Goal: Transaction & Acquisition: Purchase product/service

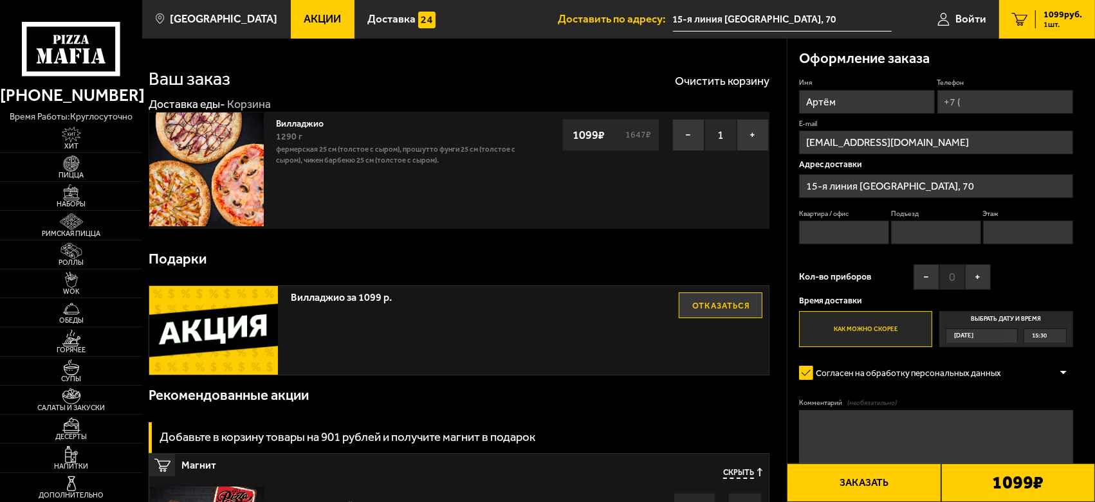
click at [852, 228] on input "Квартира / офис" at bounding box center [844, 233] width 90 height 24
type input "75"
click at [952, 232] on input "Подъезд" at bounding box center [936, 233] width 90 height 24
type input "6"
click at [1014, 230] on input "Этаж" at bounding box center [1028, 233] width 90 height 24
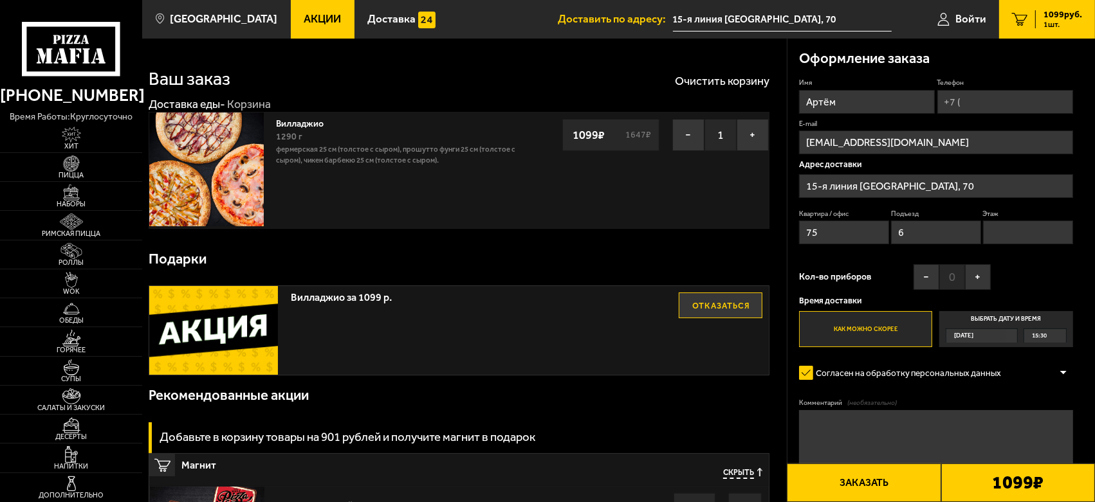
type input "4"
click at [983, 277] on button "+" at bounding box center [978, 277] width 26 height 26
click at [931, 282] on button "−" at bounding box center [926, 277] width 26 height 26
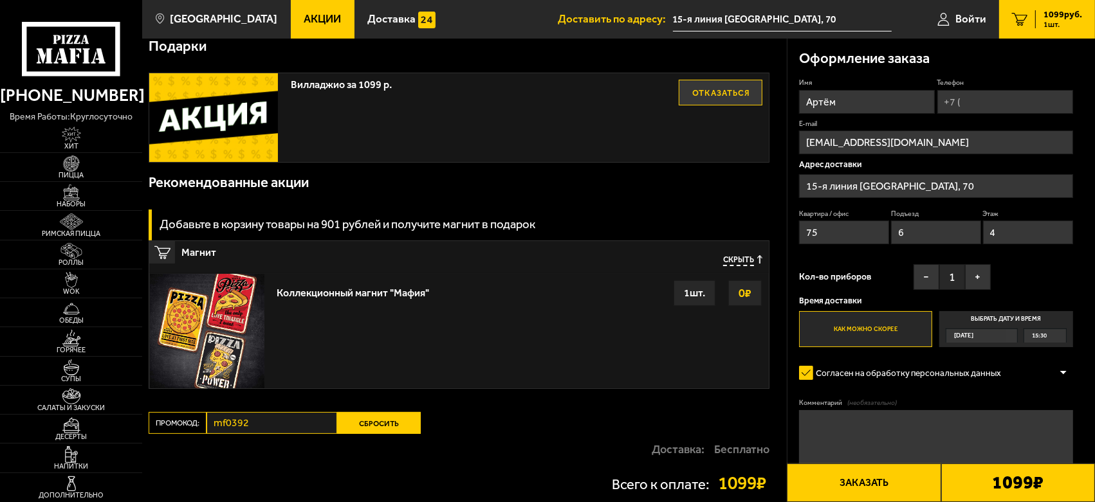
scroll to position [214, 0]
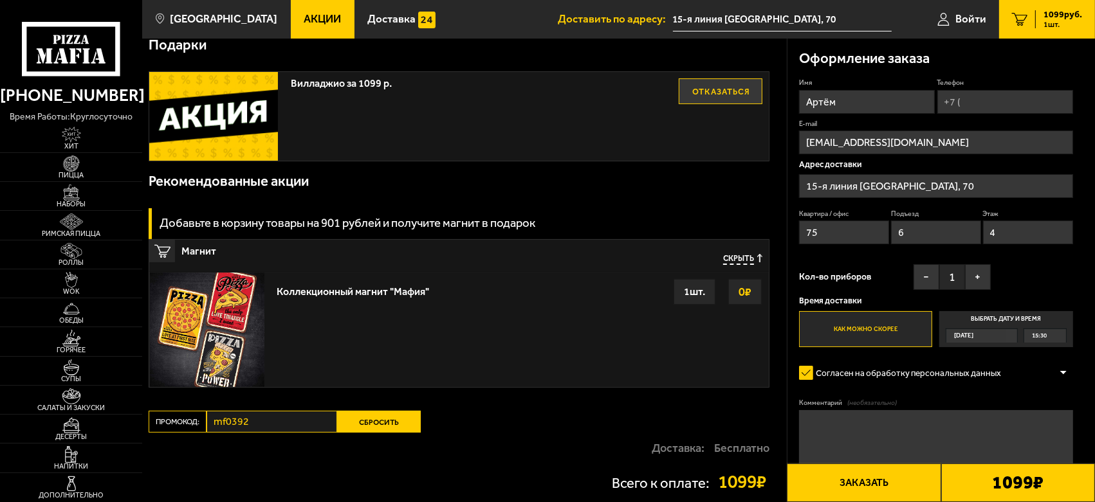
click at [1048, 384] on div "Согласен на обработку персональных данных" at bounding box center [936, 372] width 274 height 23
click at [899, 441] on textarea "Комментарий (необязательно)" at bounding box center [936, 438] width 274 height 57
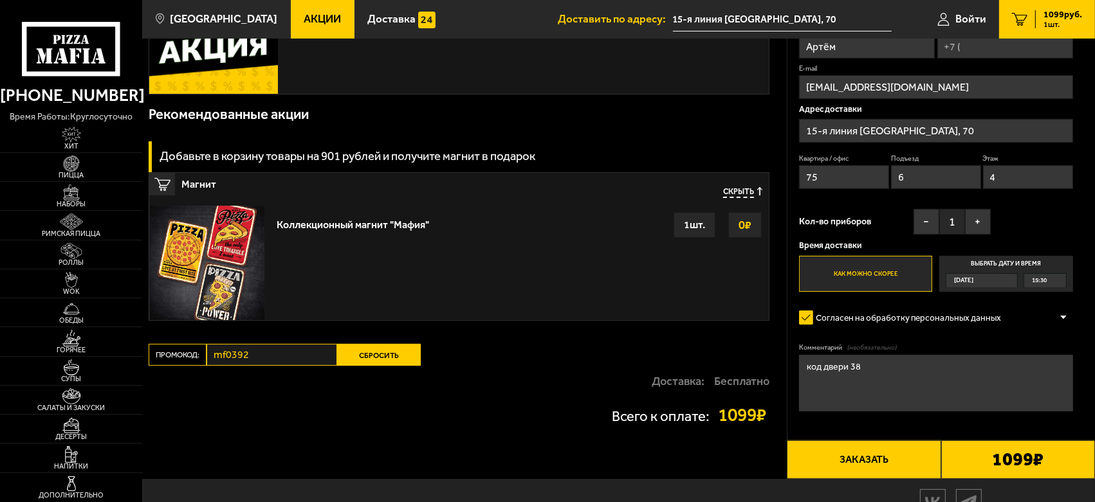
scroll to position [0, 0]
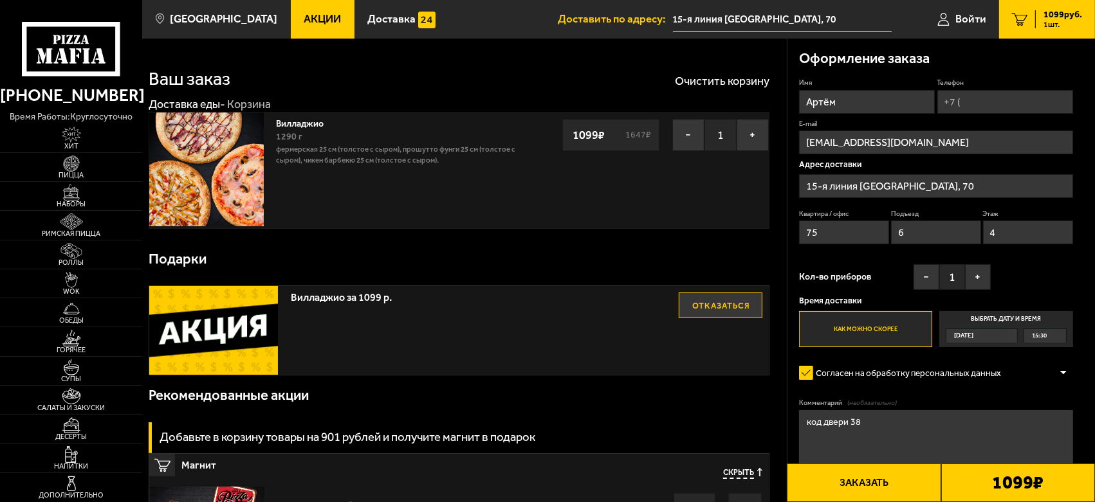
type textarea "код двери 38"
drag, startPoint x: 983, startPoint y: 96, endPoint x: 1003, endPoint y: 104, distance: 22.0
click at [983, 96] on input "Телефон" at bounding box center [1005, 102] width 136 height 24
type input "+7 (921) 909-15-80"
click at [891, 484] on button "Заказать" at bounding box center [864, 483] width 154 height 39
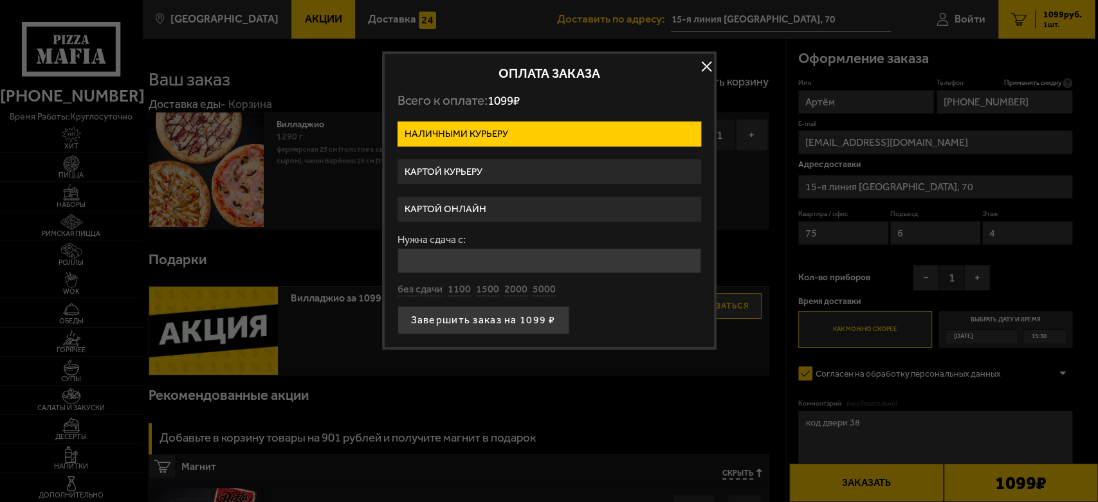
click at [479, 213] on label "Картой онлайн" at bounding box center [549, 209] width 304 height 25
click at [0, 0] on input "Картой онлайн" at bounding box center [0, 0] width 0 height 0
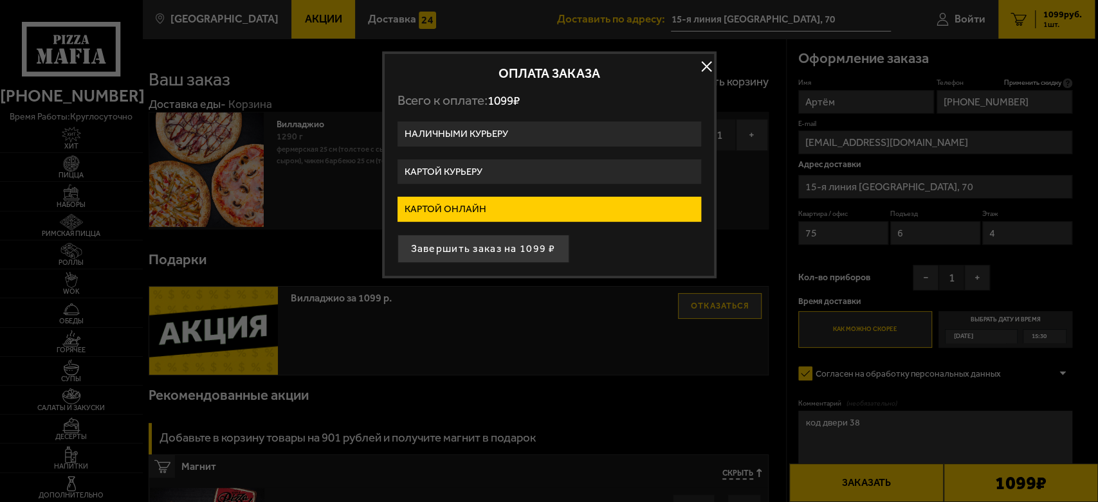
click at [518, 125] on label "Наличными курьеру" at bounding box center [549, 134] width 304 height 25
click at [0, 0] on input "Наличными курьеру" at bounding box center [0, 0] width 0 height 0
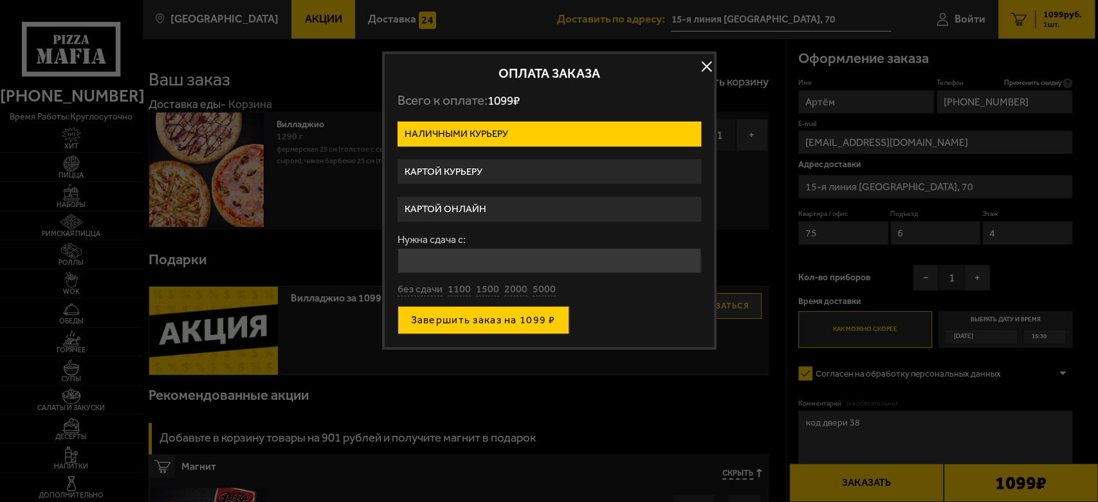
click at [498, 322] on button "Завершить заказ на 1099 ₽" at bounding box center [483, 320] width 172 height 28
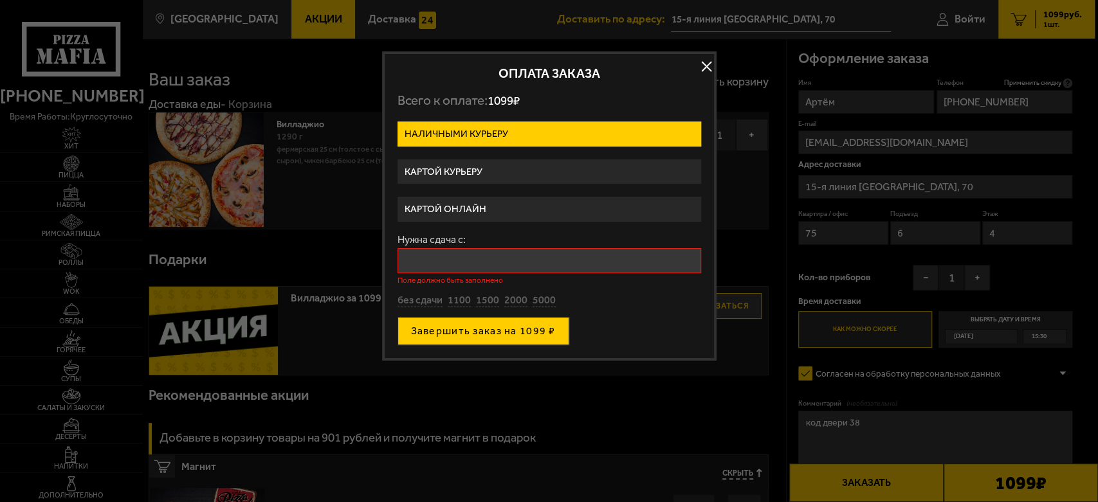
click at [516, 326] on button "Завершить заказ на 1099 ₽" at bounding box center [483, 331] width 172 height 28
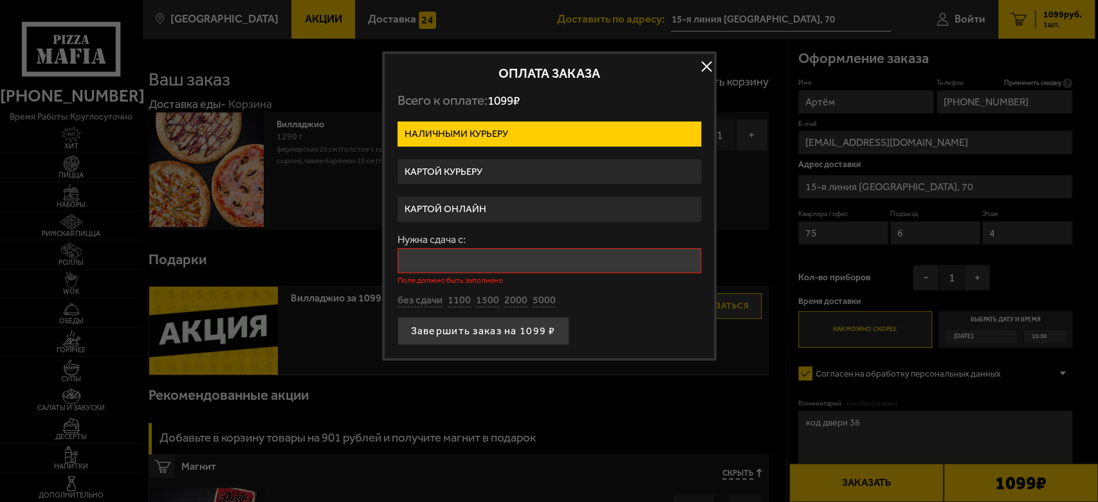
click at [491, 256] on input "Нужна сдача с:" at bounding box center [549, 260] width 304 height 25
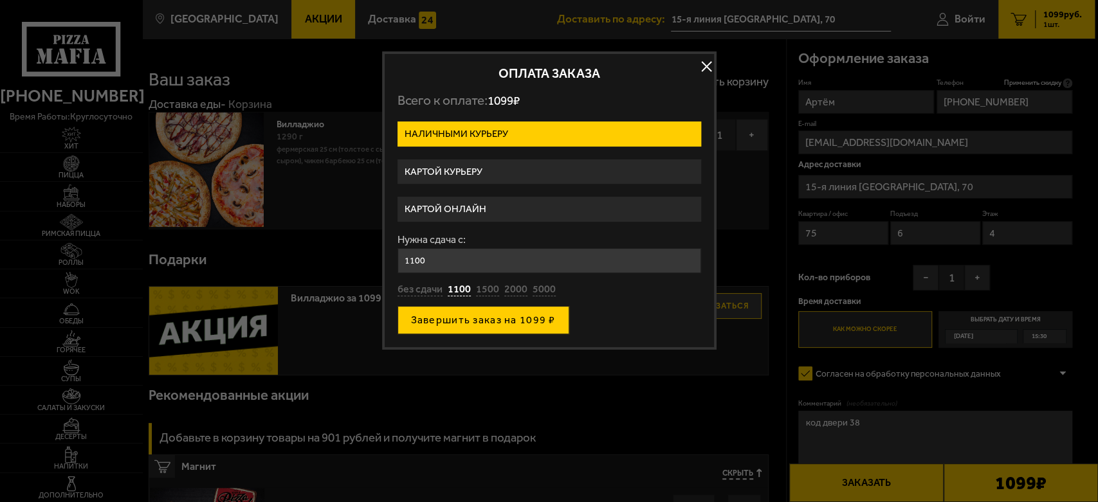
type input "1100"
click at [530, 317] on button "Завершить заказ на 1099 ₽" at bounding box center [483, 320] width 172 height 28
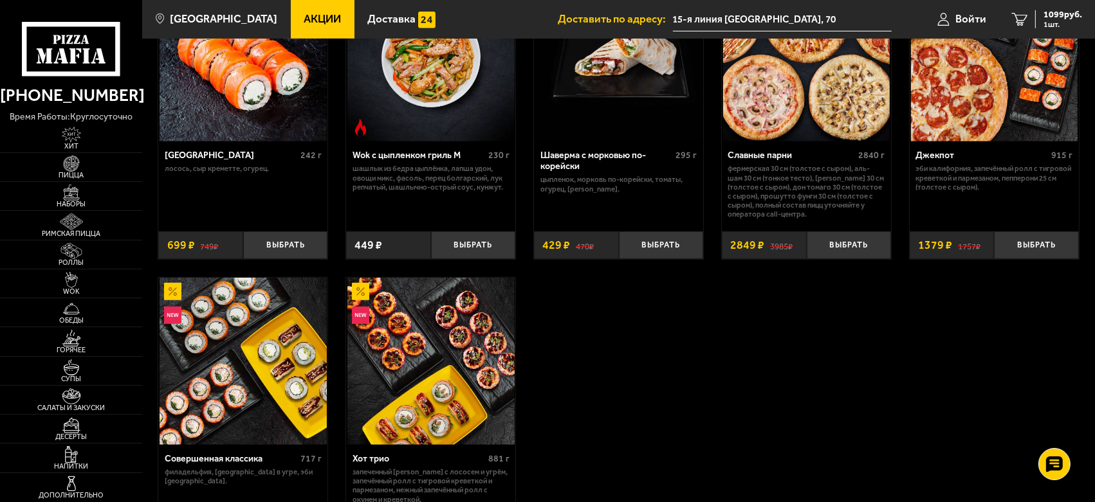
scroll to position [857, 0]
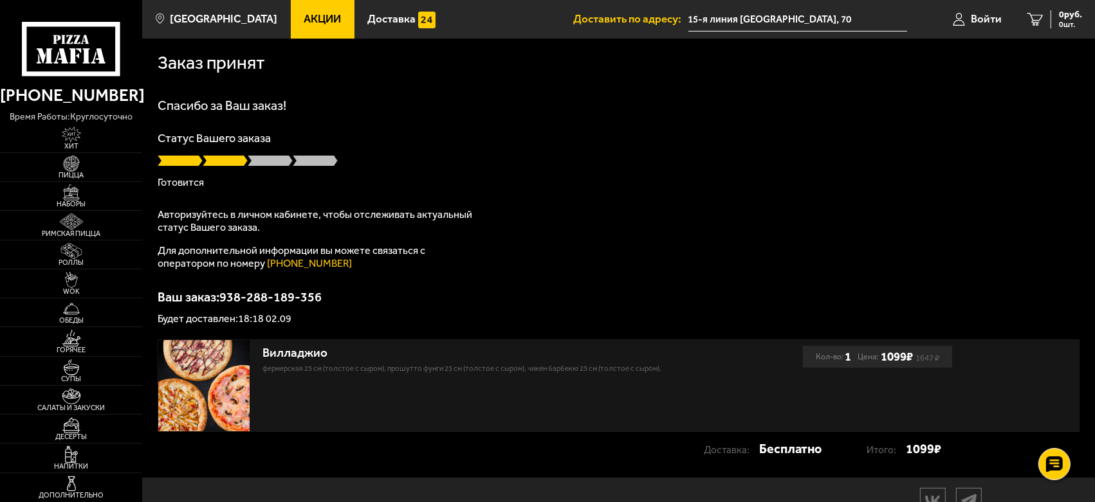
drag, startPoint x: 648, startPoint y: 251, endPoint x: 679, endPoint y: 236, distance: 34.2
click at [648, 251] on div "Спасибо за Ваш заказ! Статус Вашего заказа Готовится Авторизуйтесь в личном каб…" at bounding box center [619, 211] width 922 height 225
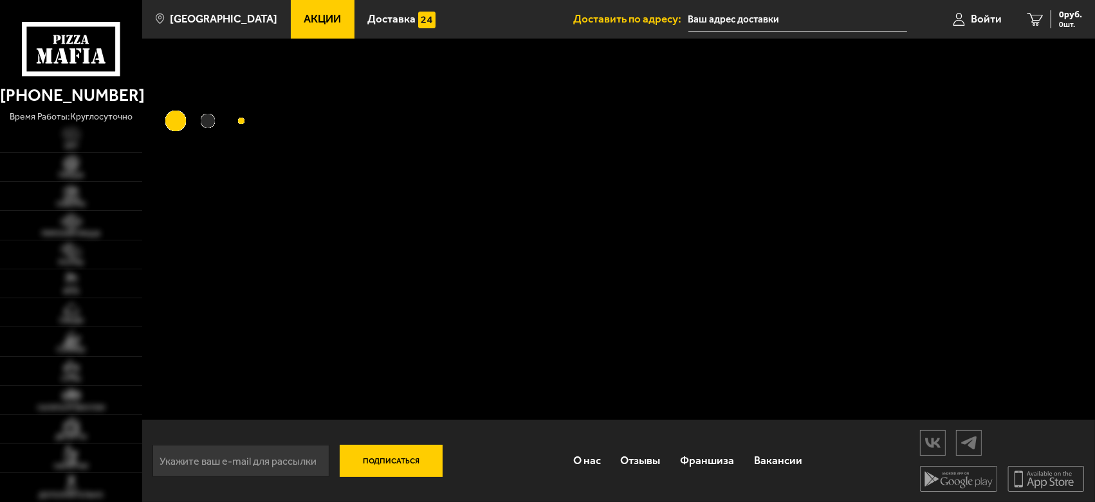
type input "15-я линия [GEOGRAPHIC_DATA], 70"
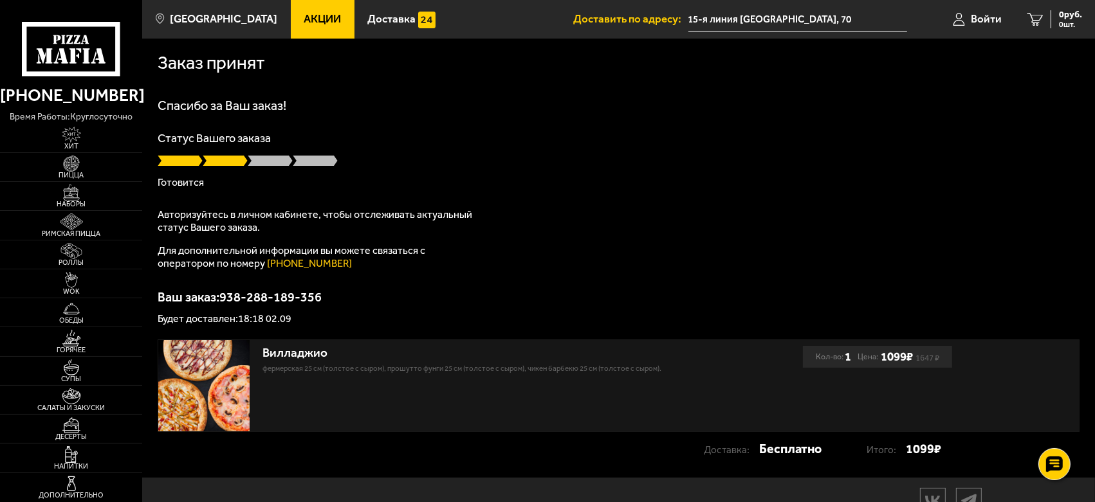
click at [511, 197] on div "Спасибо за Ваш заказ! Статус Вашего заказа Готовится Авторизуйтесь в личном каб…" at bounding box center [619, 211] width 922 height 225
type input "15-я линия [GEOGRAPHIC_DATA], 70"
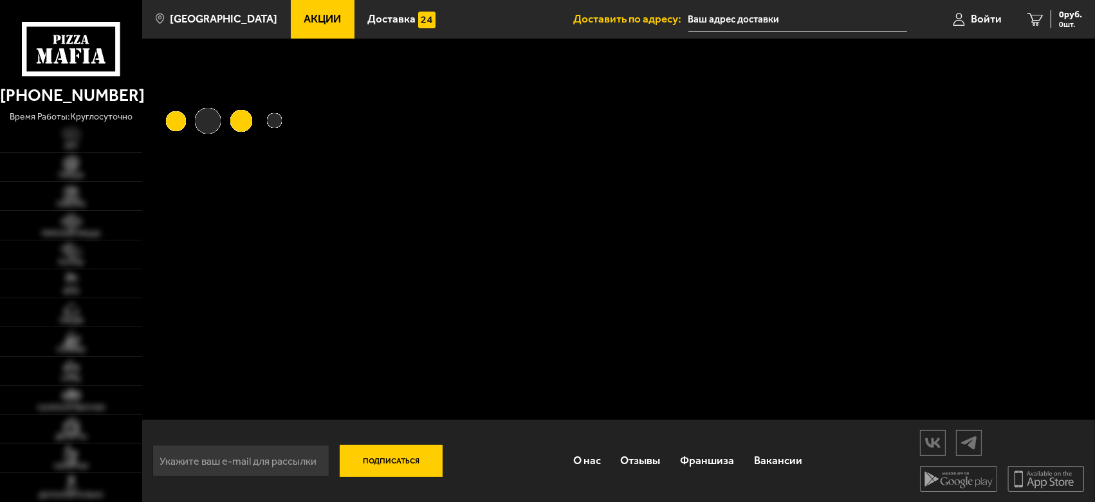
type input "15-я линия [GEOGRAPHIC_DATA], 70"
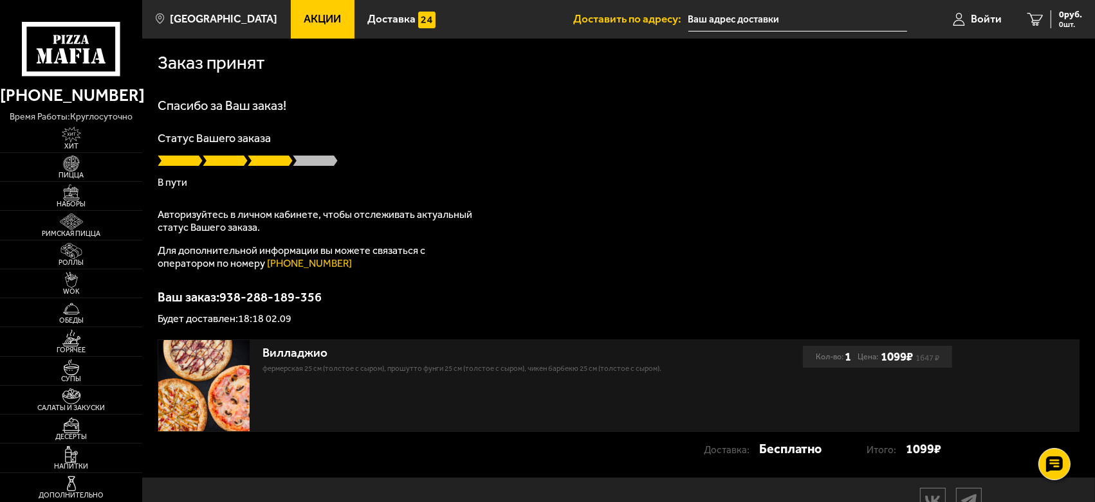
type input "15-я линия [GEOGRAPHIC_DATA], 70"
